Goal: Understand process/instructions: Learn how to perform a task or action

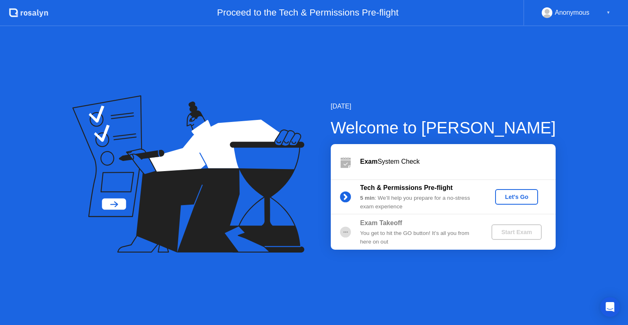
click at [532, 198] on div "Let's Go" at bounding box center [517, 196] width 36 height 7
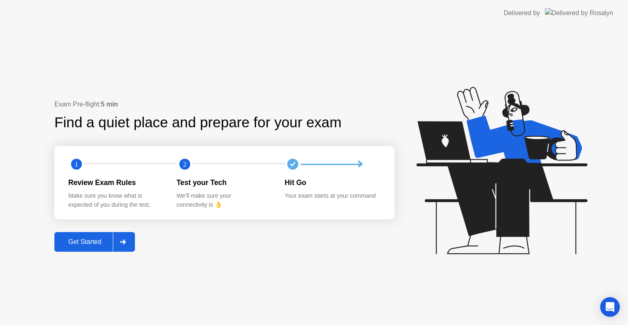
click at [92, 240] on div "Get Started" at bounding box center [85, 241] width 56 height 7
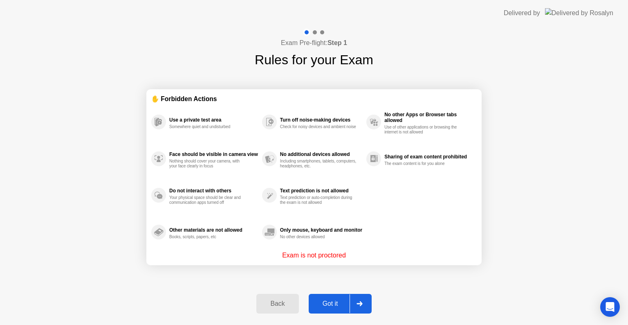
click at [330, 306] on div "Got it" at bounding box center [330, 303] width 38 height 7
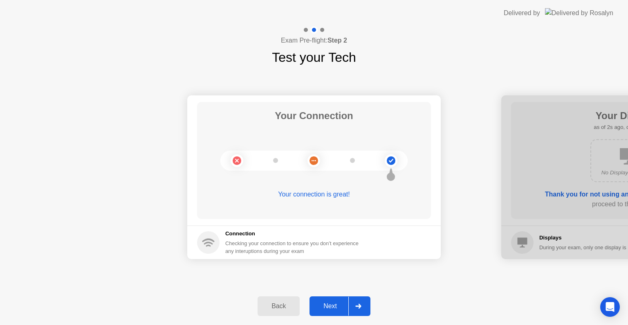
click at [330, 306] on div "Next" at bounding box center [330, 305] width 36 height 7
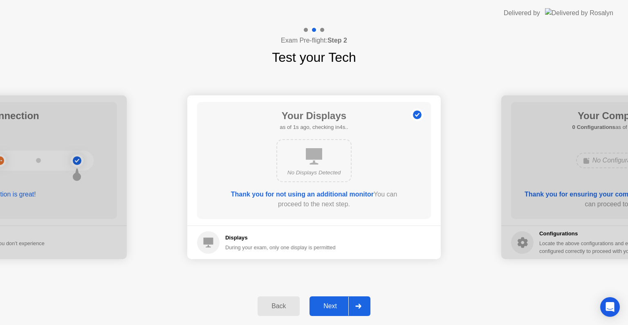
click at [330, 306] on div "Next" at bounding box center [330, 305] width 36 height 7
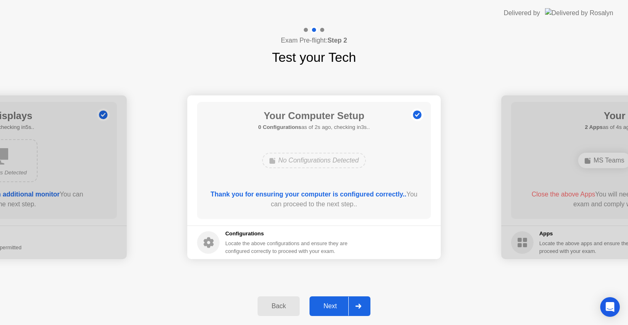
click at [330, 306] on div "Next" at bounding box center [330, 305] width 36 height 7
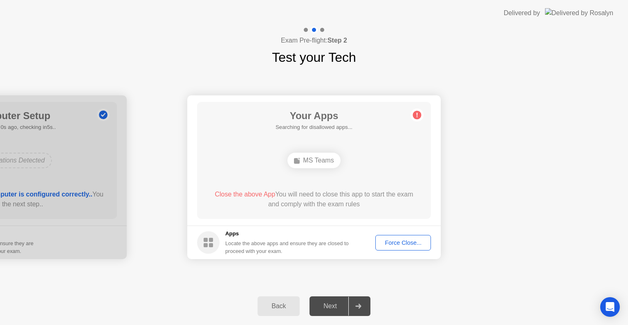
click at [364, 195] on div "Close the above App You will need to close this app to start the exam and compl…" at bounding box center [314, 199] width 211 height 20
click at [411, 240] on div "Force Close..." at bounding box center [403, 242] width 50 height 7
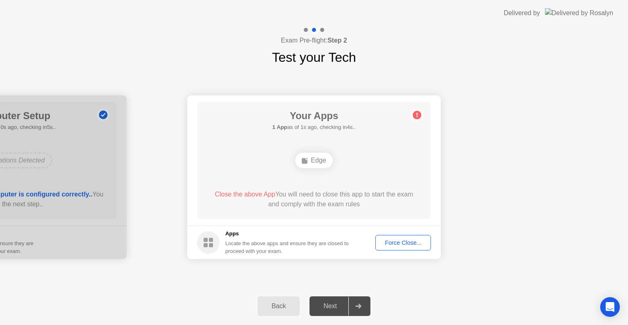
click at [409, 236] on button "Force Close..." at bounding box center [403, 243] width 56 height 16
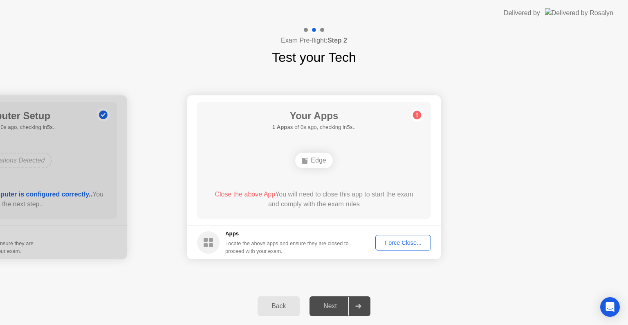
click at [404, 240] on div "Force Close..." at bounding box center [403, 242] width 50 height 7
